Goal: Find specific page/section: Find specific page/section

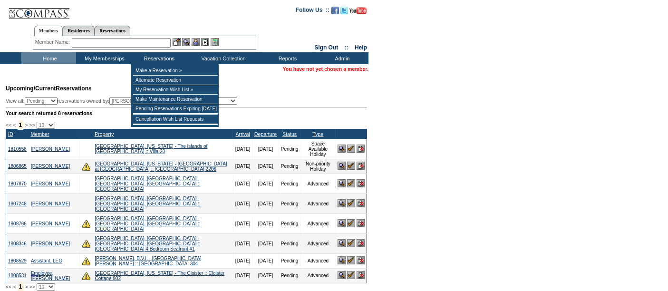
click at [166, 45] on input "text" at bounding box center [121, 43] width 99 height 10
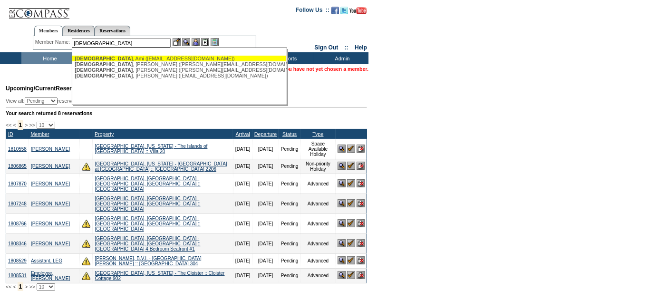
click at [104, 58] on div "[DEMOGRAPHIC_DATA][PERSON_NAME] ([EMAIL_ADDRESS][DOMAIN_NAME])" at bounding box center [179, 59] width 209 height 6
type input "[DEMOGRAPHIC_DATA][PERSON_NAME] ([EMAIL_ADDRESS][DOMAIN_NAME])"
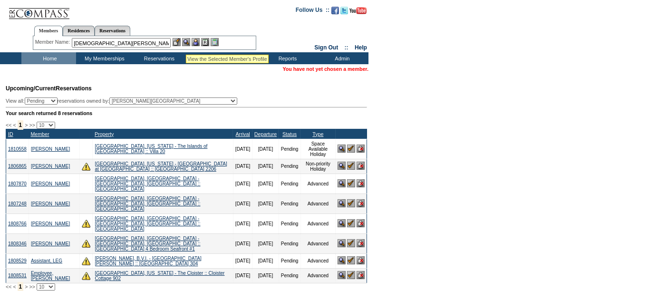
click at [186, 43] on img at bounding box center [186, 42] width 8 height 8
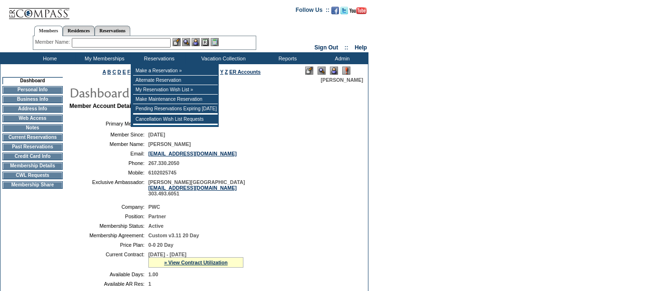
click at [150, 47] on input "text" at bounding box center [121, 43] width 99 height 10
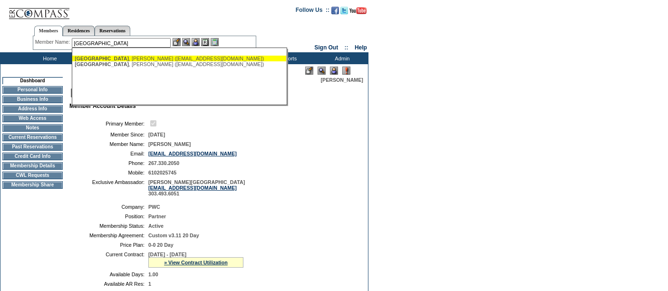
click at [119, 57] on div "Bloise , Christopher (cdbloise@gmail.com)" at bounding box center [179, 59] width 209 height 6
type input "Bloise, Christopher (cdbloise@gmail.com)"
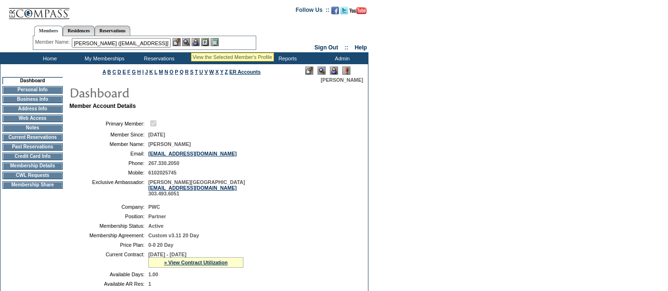
click at [190, 41] on img at bounding box center [186, 42] width 8 height 8
